Goal: Book appointment/travel/reservation

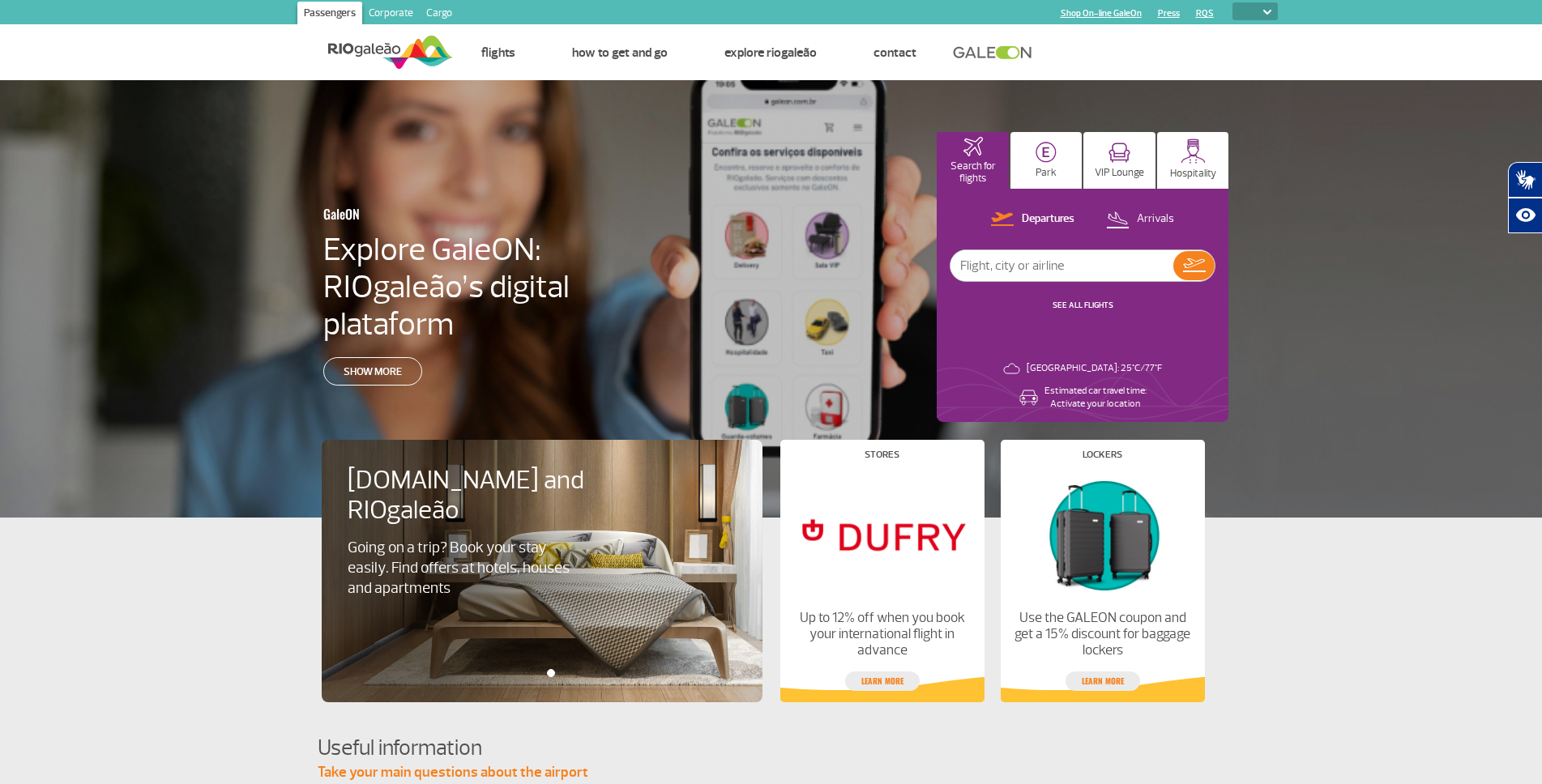
click at [1269, 10] on img at bounding box center [1267, 12] width 8 height 5
click at [1257, 13] on select "PT ENG ESP" at bounding box center [1255, 11] width 46 height 17
select select "en"
click at [1232, 2] on select "PT ENG ESP" at bounding box center [1255, 11] width 46 height 17
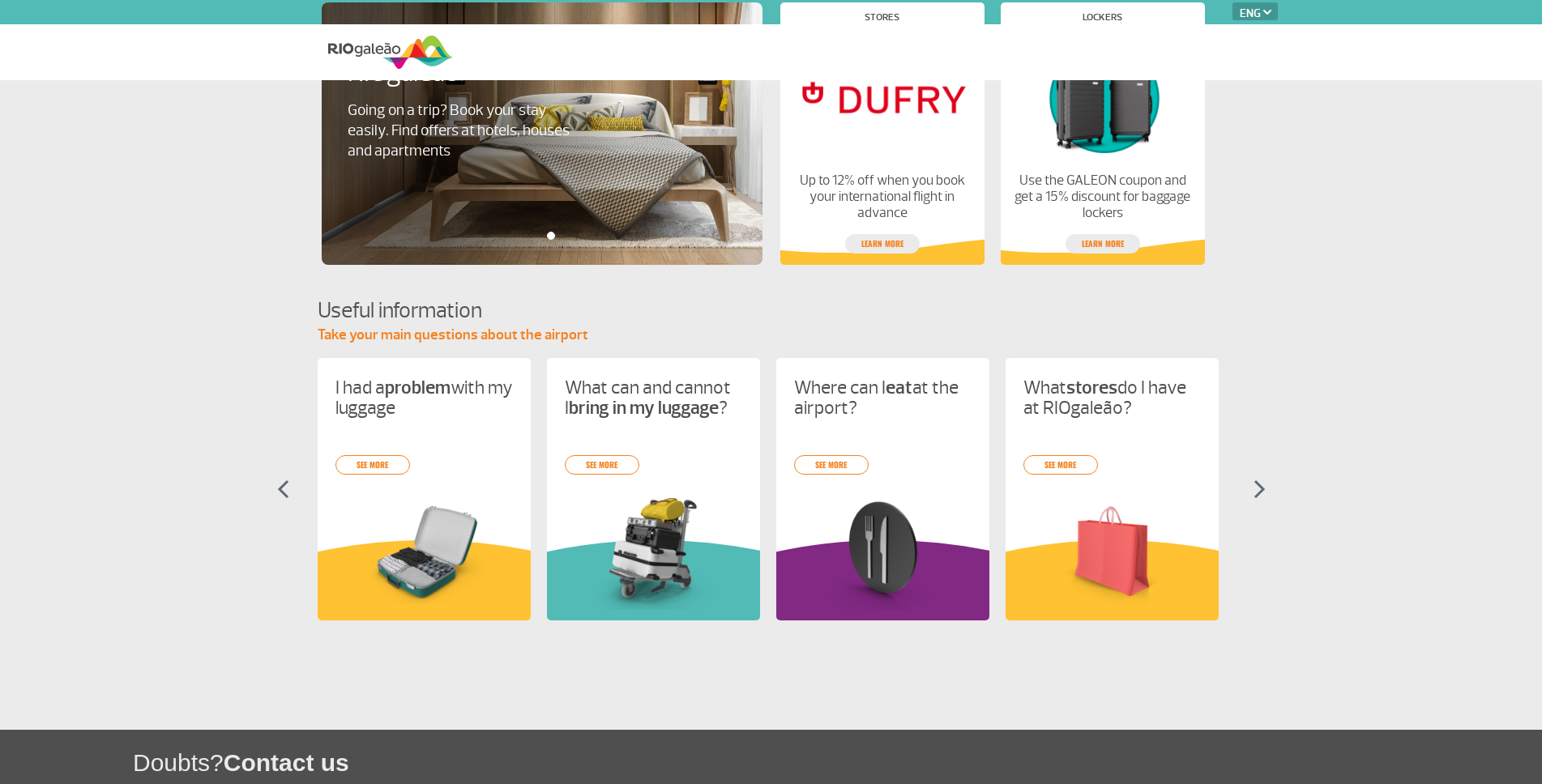
select select "en"
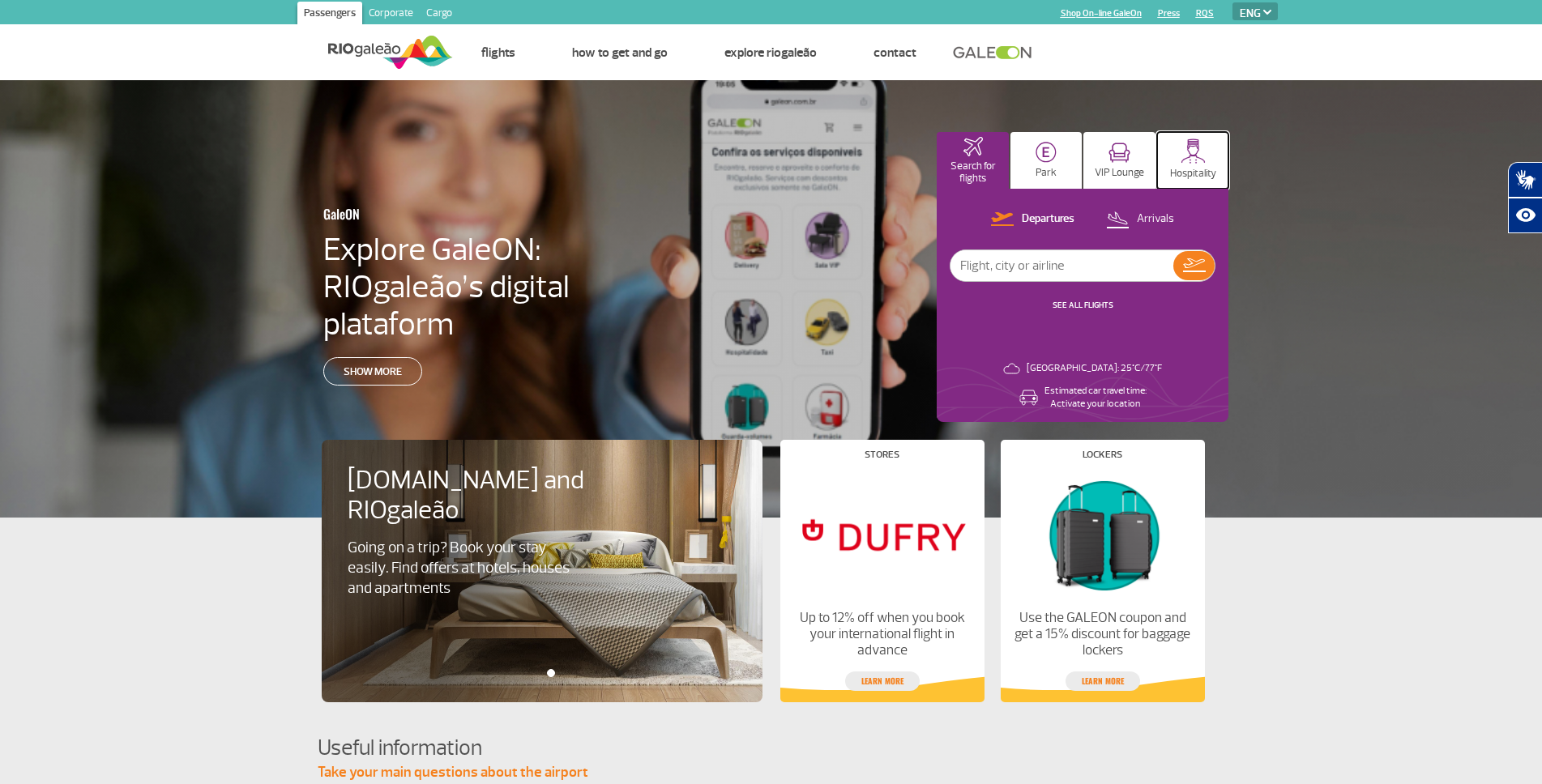
click at [1190, 158] on img at bounding box center [1193, 151] width 25 height 25
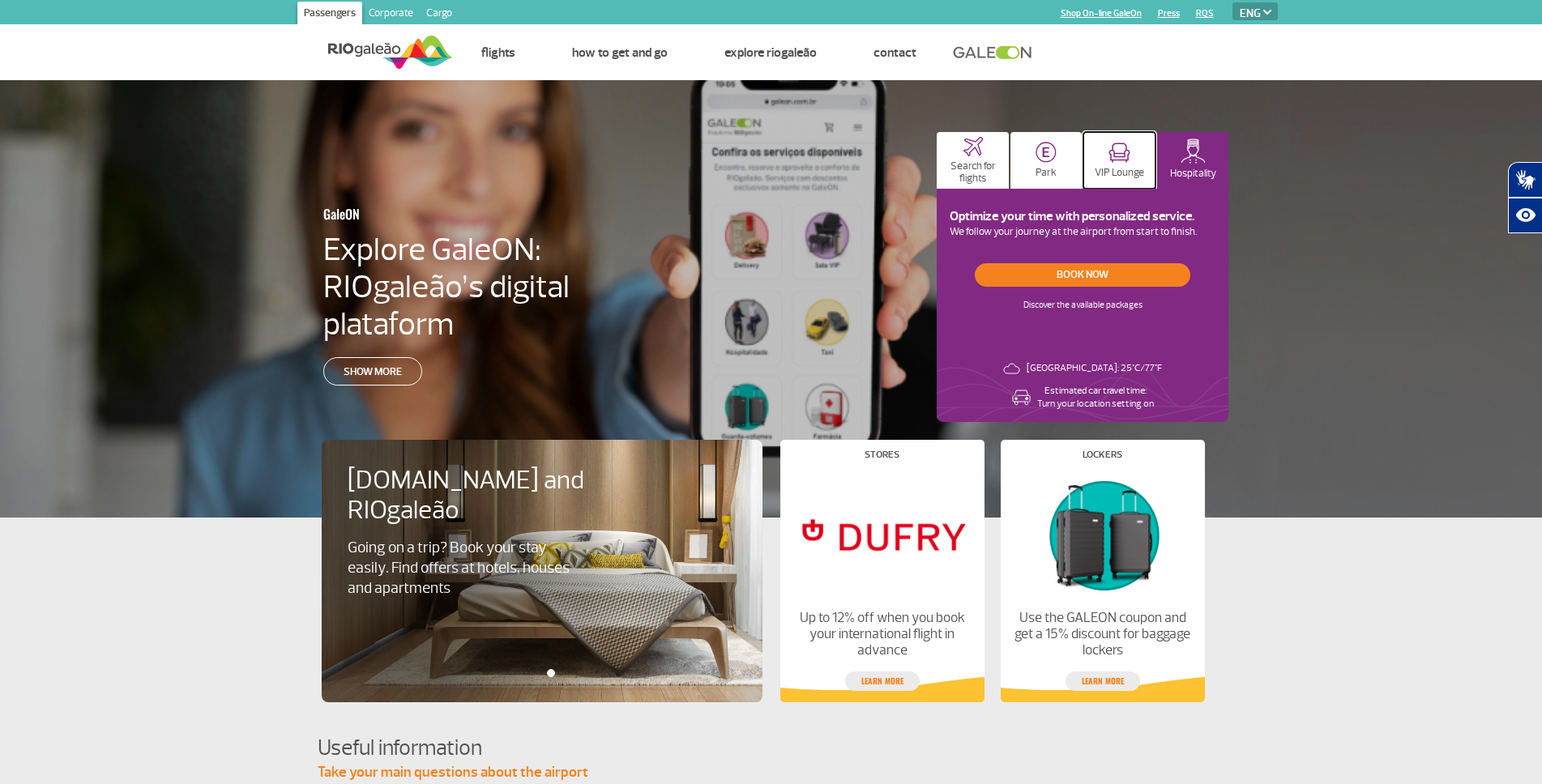
click at [1116, 154] on img at bounding box center [1119, 153] width 22 height 20
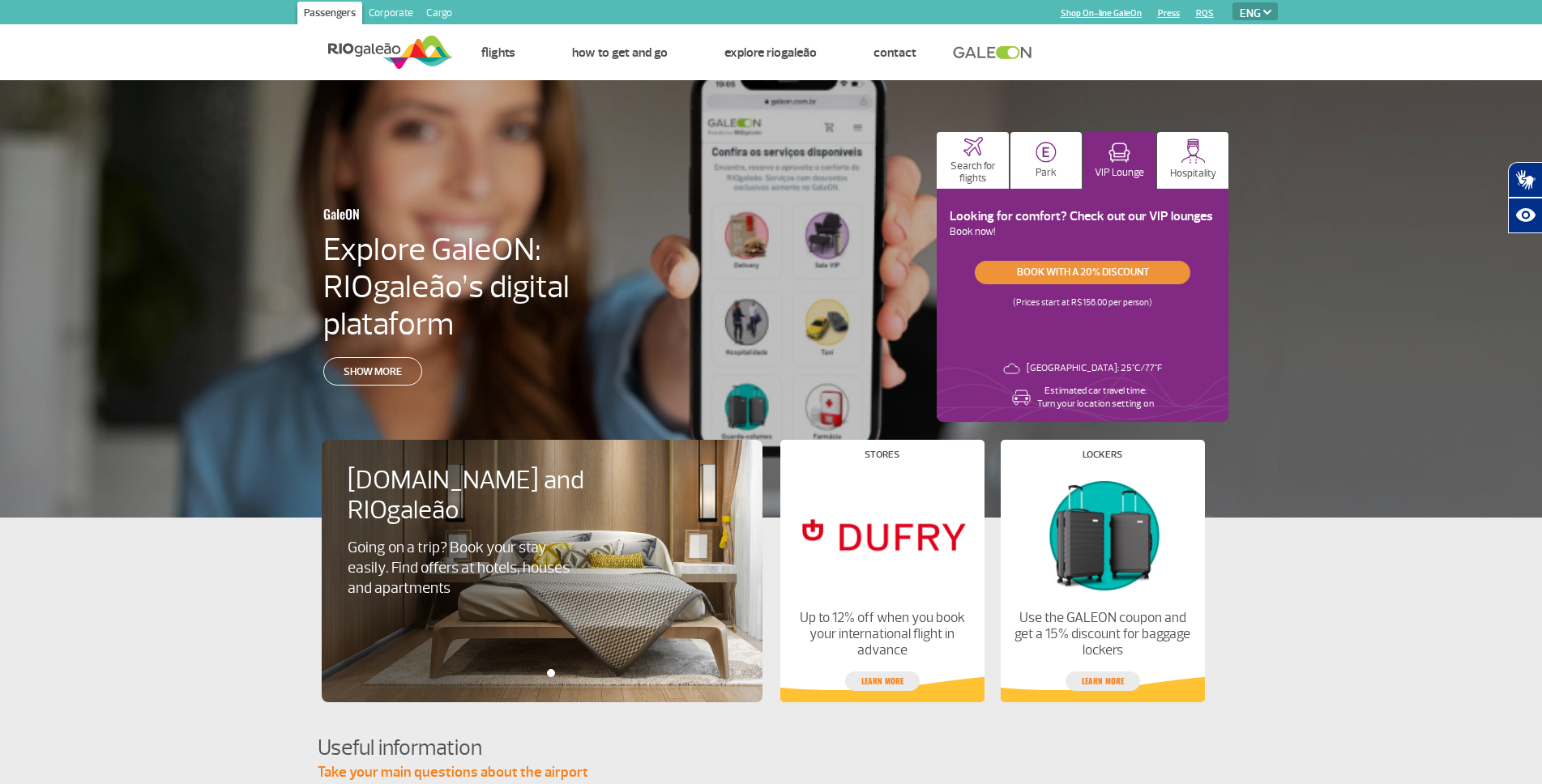
click at [1082, 275] on link "Book with a 20% discount" at bounding box center [1082, 272] width 215 height 23
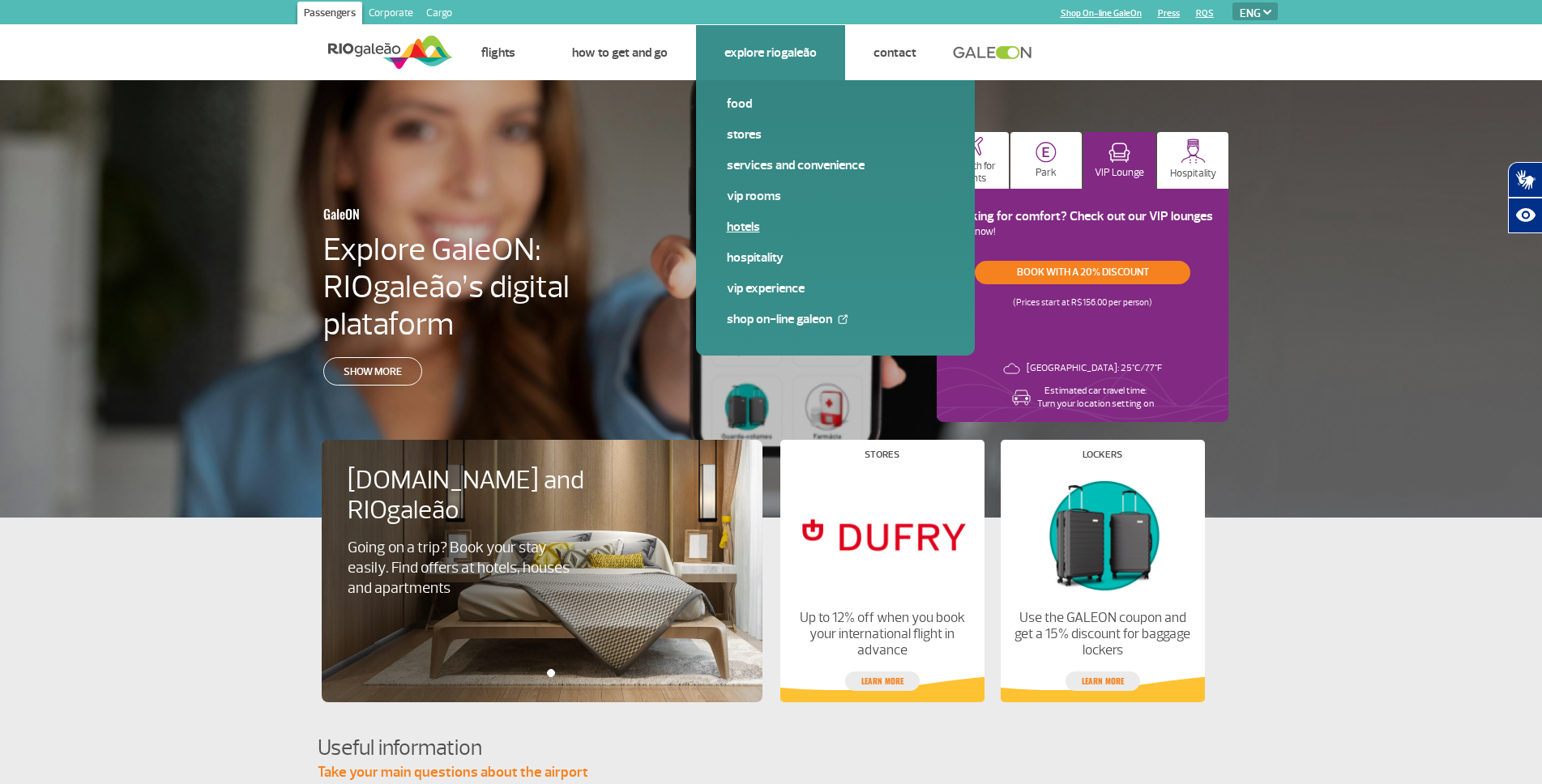
click at [744, 228] on link "Hotels" at bounding box center [835, 226] width 217 height 17
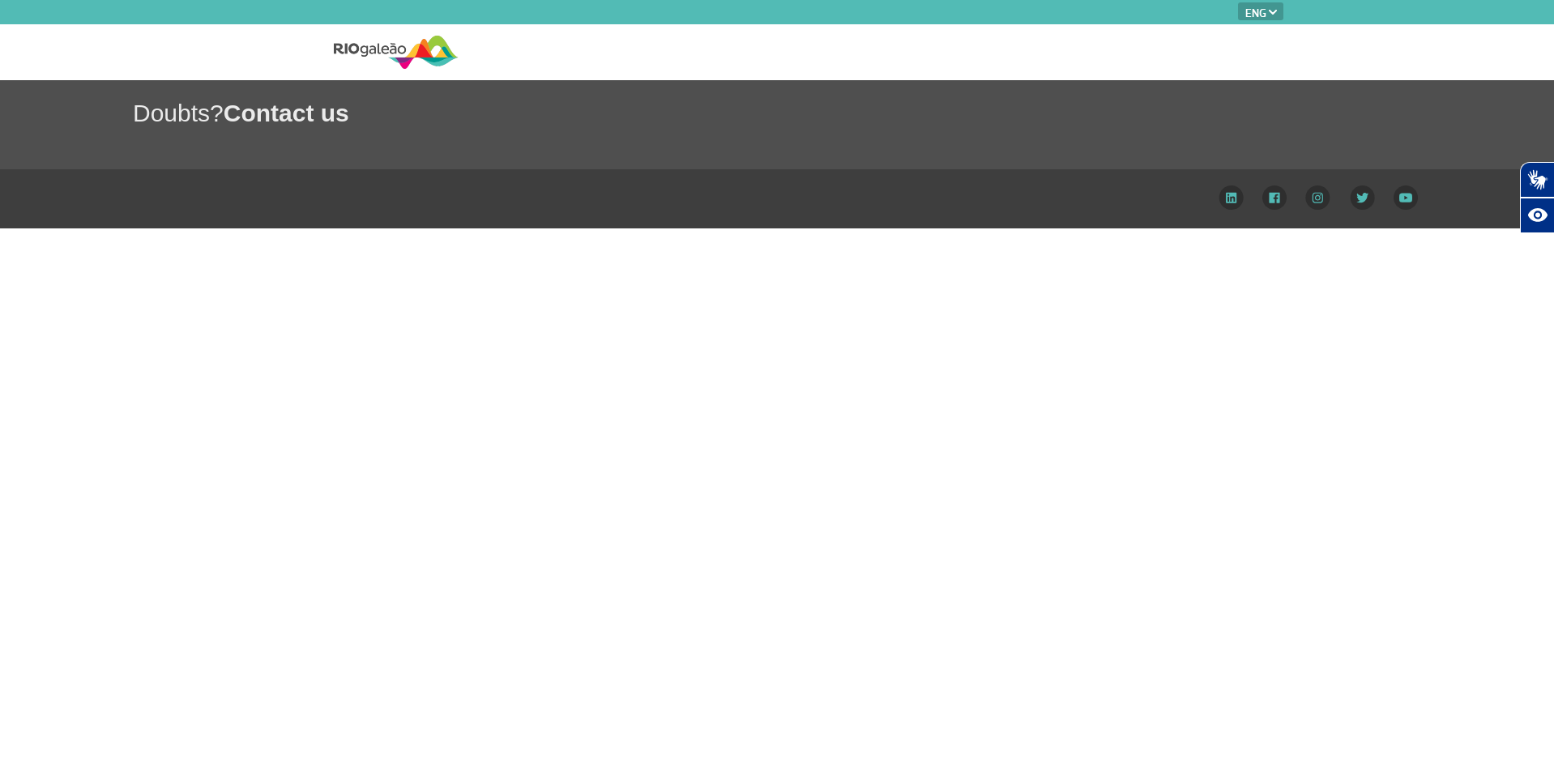
select select "en"
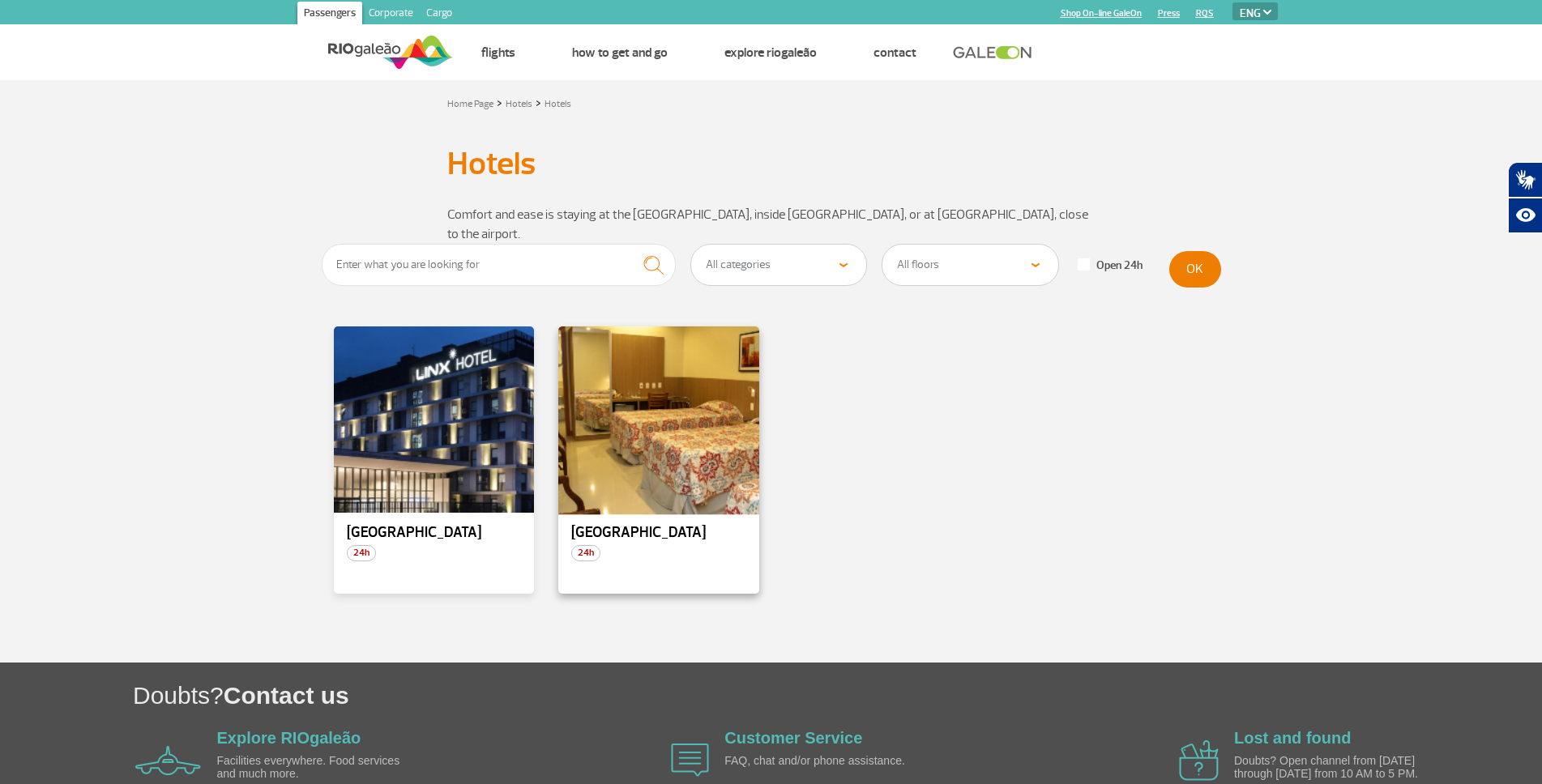
click at [647, 489] on div at bounding box center [659, 419] width 204 height 190
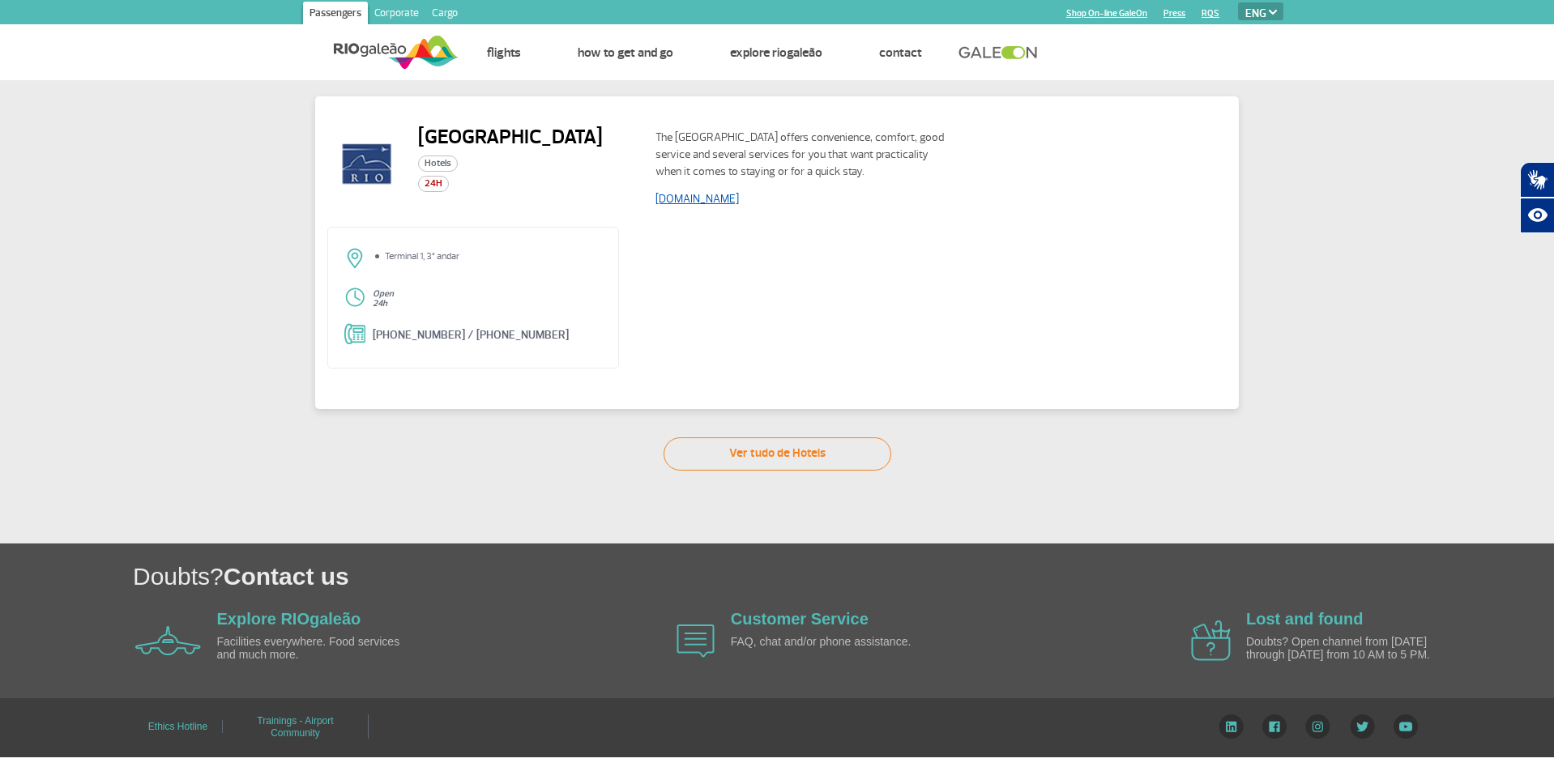
click at [739, 201] on link "www.rioaeroportohotel.com.br" at bounding box center [697, 198] width 83 height 14
